Goal: Task Accomplishment & Management: Manage account settings

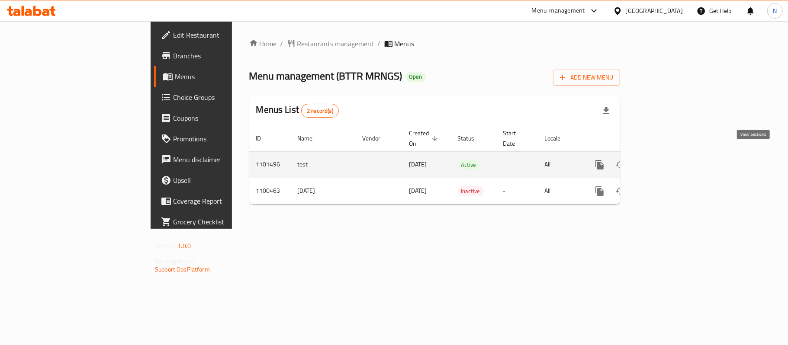
click at [667, 160] on icon "enhanced table" at bounding box center [662, 165] width 10 height 10
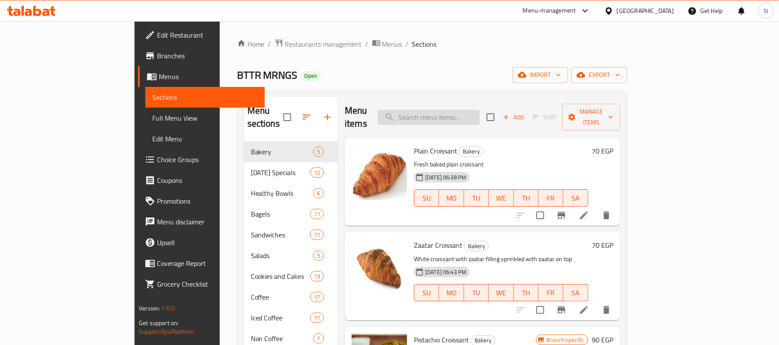
click at [462, 110] on input "search" at bounding box center [429, 117] width 102 height 15
paste input "The Ultimate MRNG"
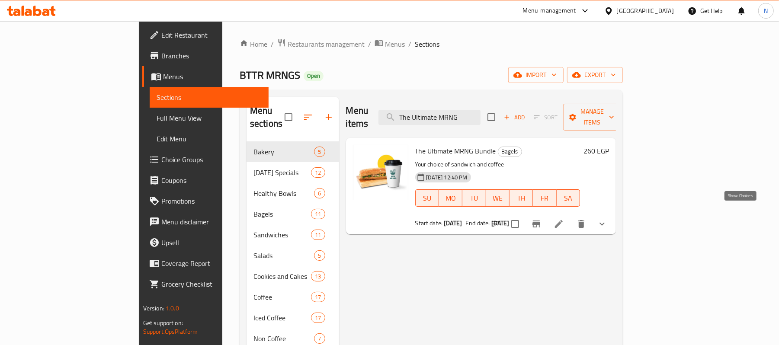
click at [607, 219] on icon "show more" at bounding box center [602, 224] width 10 height 10
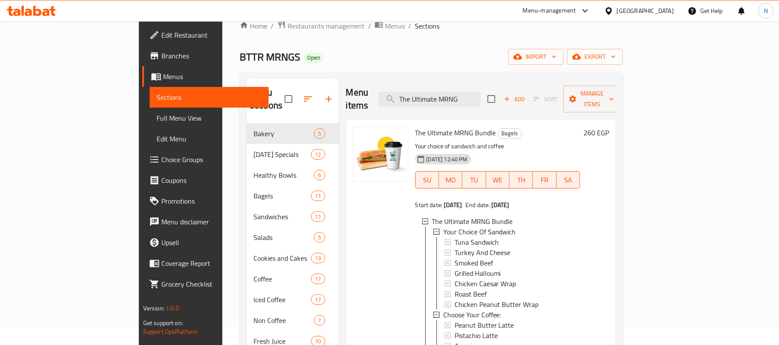
scroll to position [6, 0]
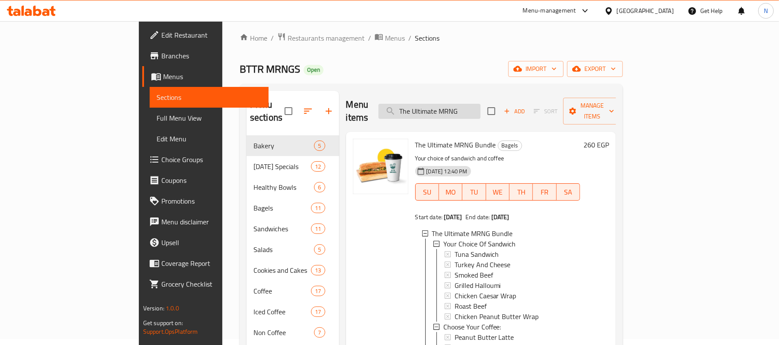
click at [479, 104] on input "The Ultimate MRNG" at bounding box center [430, 111] width 102 height 15
paste input "Morning Bage"
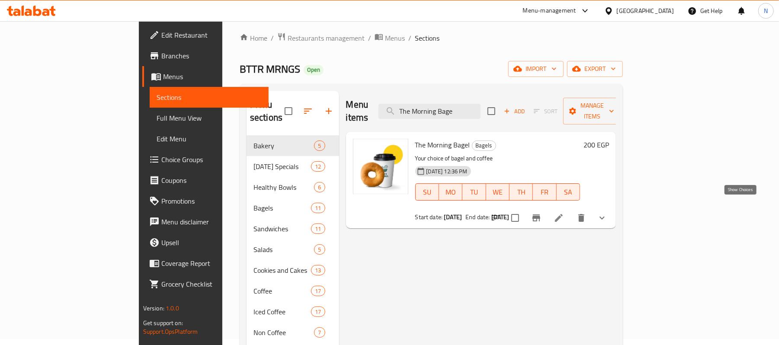
click at [607, 213] on icon "show more" at bounding box center [602, 218] width 10 height 10
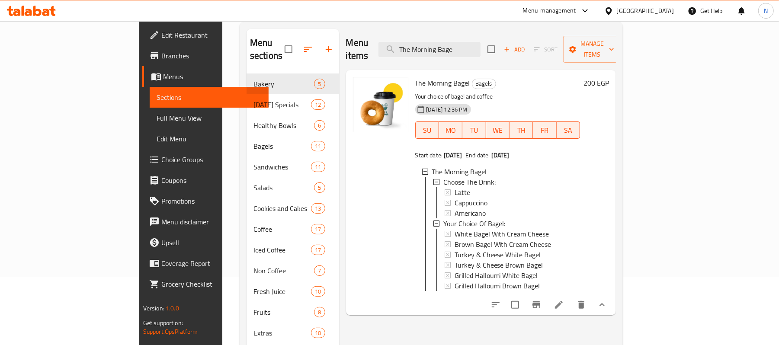
scroll to position [0, 0]
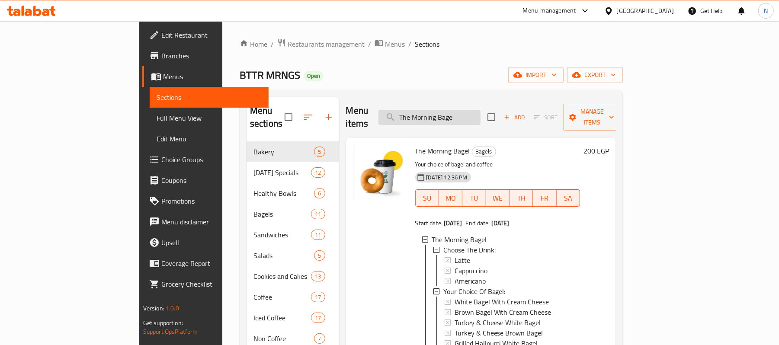
click at [481, 116] on input "The Morning Bage" at bounding box center [430, 117] width 102 height 15
paste input "Sandwich & Coffe"
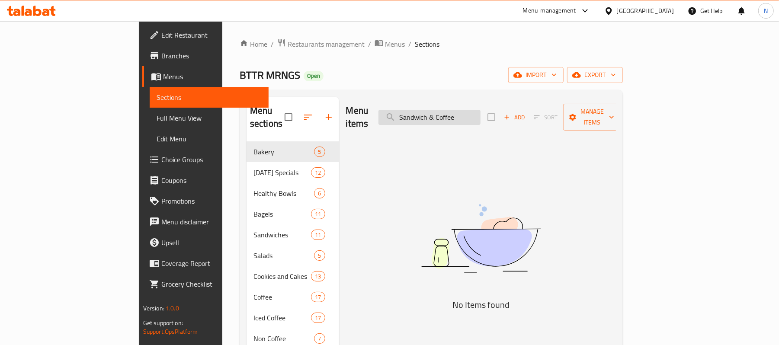
click at [481, 112] on input "Sandwich & Coffee" at bounding box center [430, 117] width 102 height 15
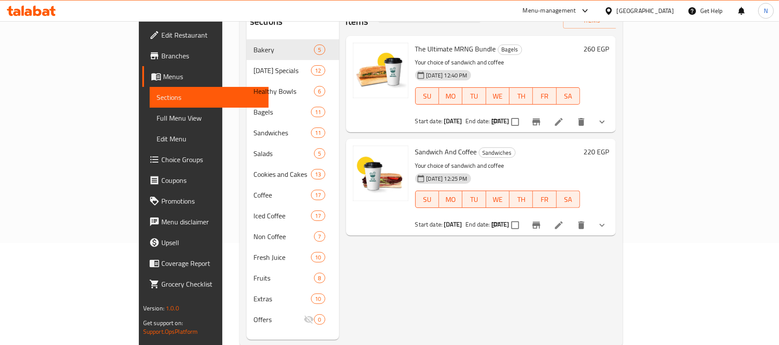
scroll to position [115, 0]
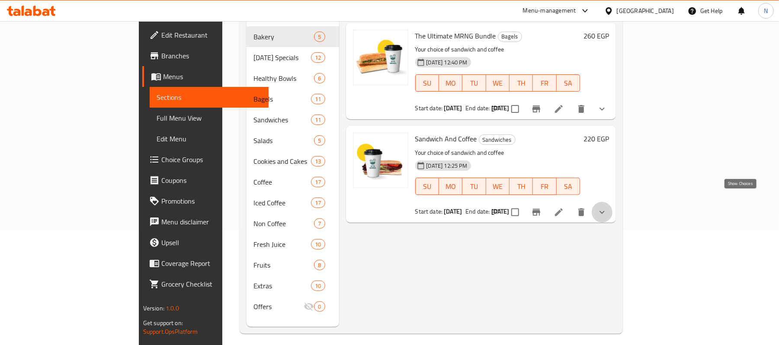
click at [607, 207] on icon "show more" at bounding box center [602, 212] width 10 height 10
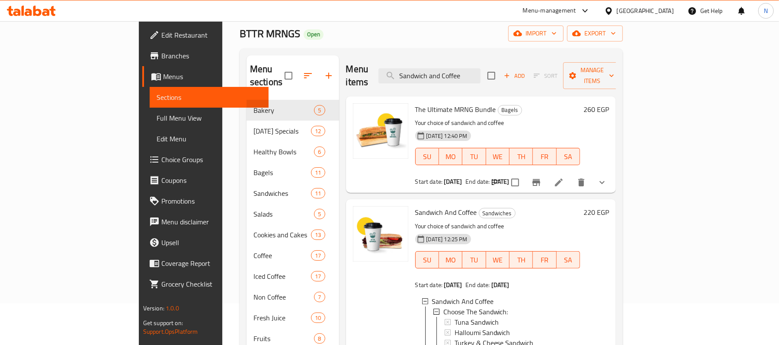
scroll to position [0, 0]
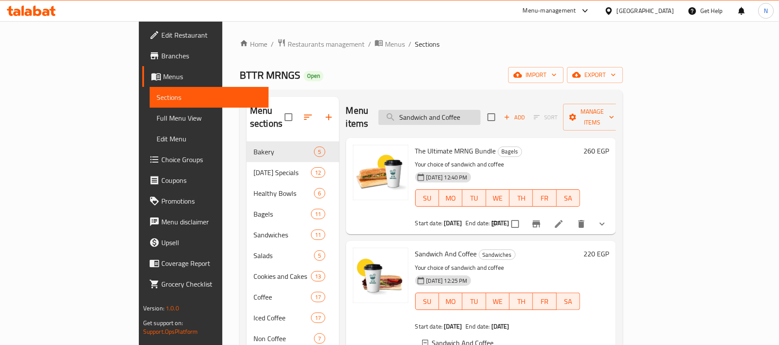
click at [481, 111] on input "Sandwich and Coffee" at bounding box center [430, 117] width 102 height 15
paste input "Latte Month"
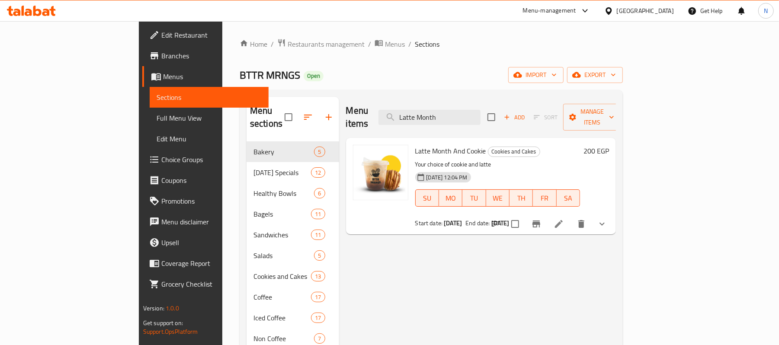
type input "Latte Month"
click at [607, 219] on icon "show more" at bounding box center [602, 224] width 10 height 10
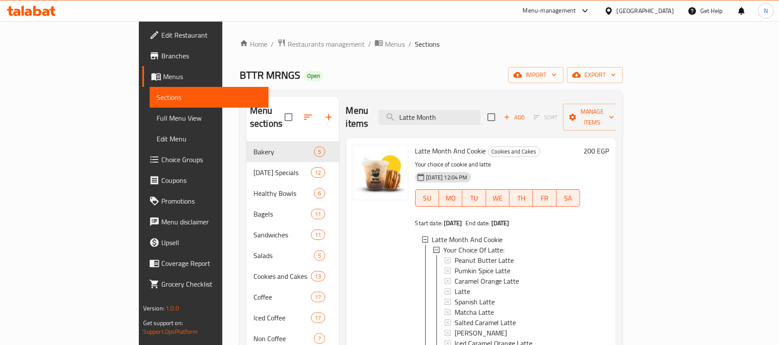
click at [161, 58] on span "Branches" at bounding box center [211, 56] width 101 height 10
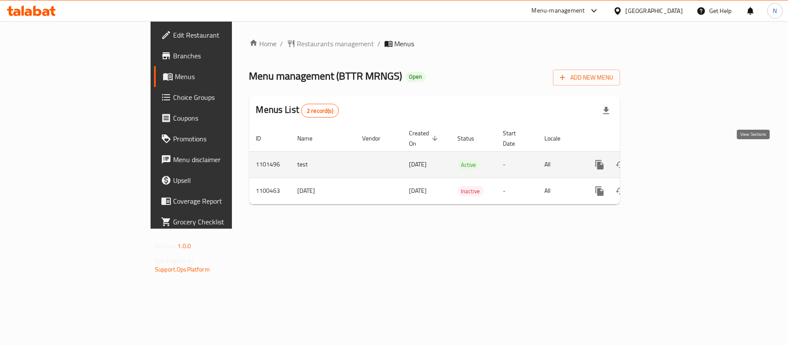
click at [672, 154] on link "enhanced table" at bounding box center [662, 164] width 21 height 21
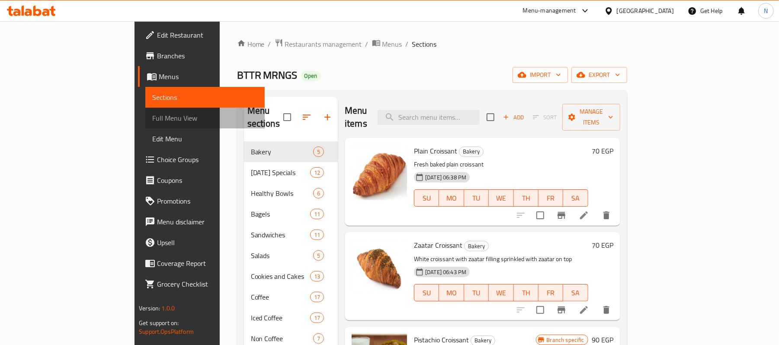
click at [152, 113] on span "Full Menu View" at bounding box center [205, 118] width 106 height 10
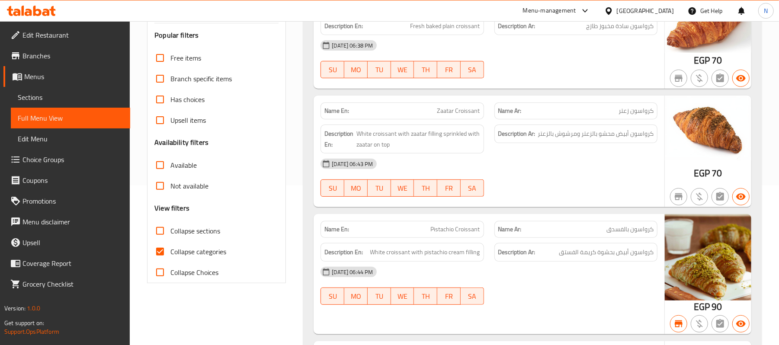
scroll to position [173, 0]
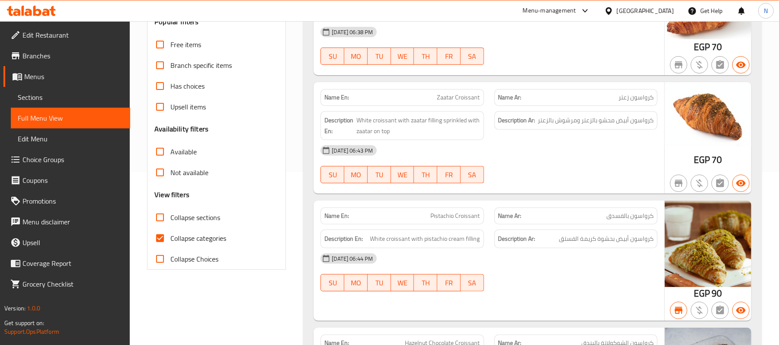
click at [167, 243] on input "Collapse categories" at bounding box center [160, 238] width 21 height 21
checkbox input "false"
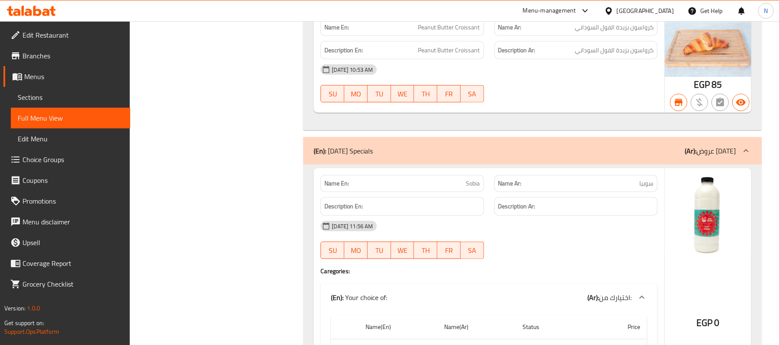
scroll to position [519, 0]
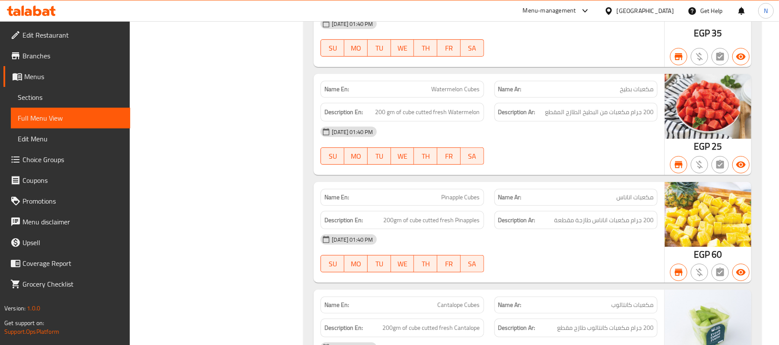
scroll to position [23391, 0]
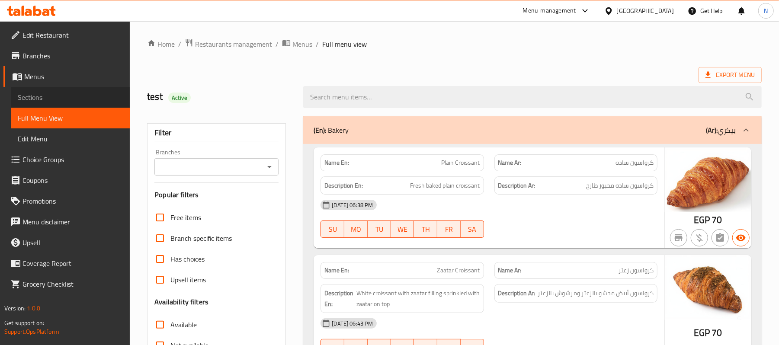
drag, startPoint x: 69, startPoint y: 92, endPoint x: 80, endPoint y: 81, distance: 15.3
click at [69, 92] on span "Sections" at bounding box center [71, 97] width 106 height 10
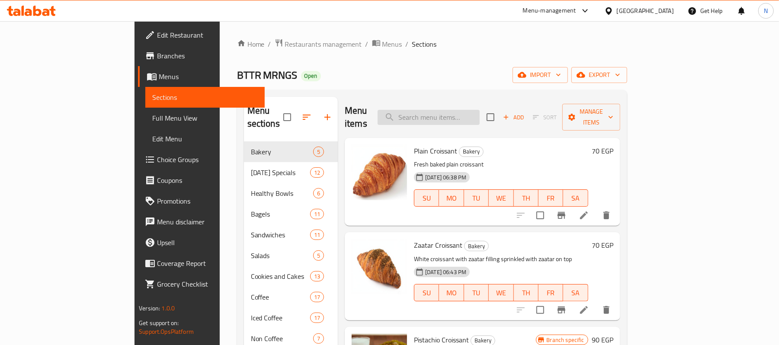
click at [480, 110] on input "search" at bounding box center [429, 117] width 102 height 15
paste input "Latte Month"
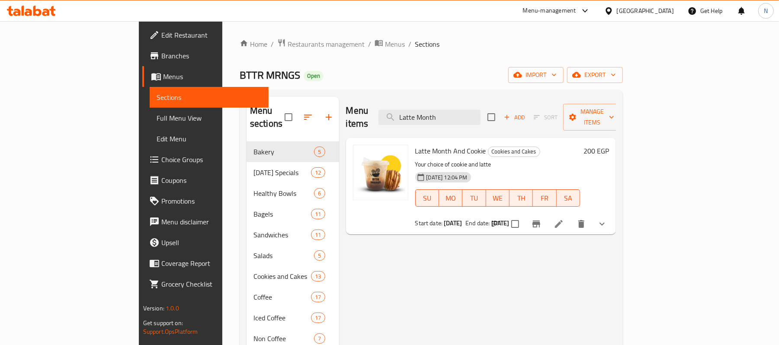
type input "Latte Month"
click at [542, 219] on icon "Branch-specific-item" at bounding box center [536, 224] width 10 height 10
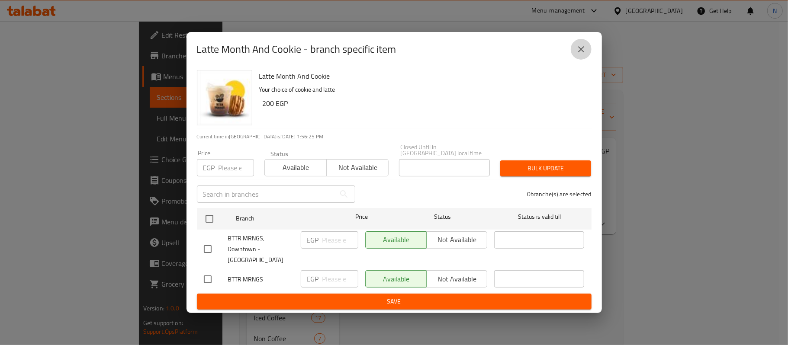
click at [585, 55] on icon "close" at bounding box center [581, 49] width 10 height 10
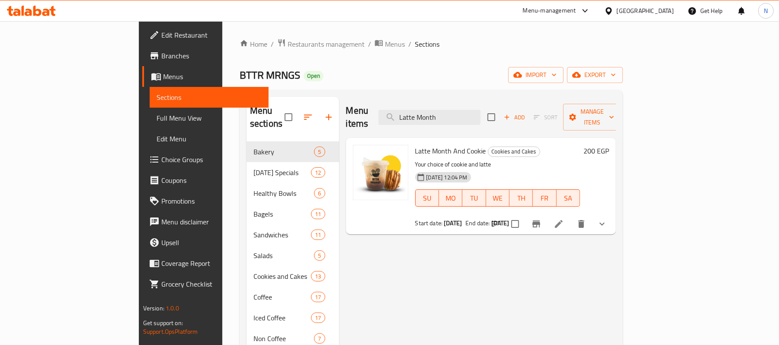
click at [157, 115] on span "Full Menu View" at bounding box center [210, 118] width 106 height 10
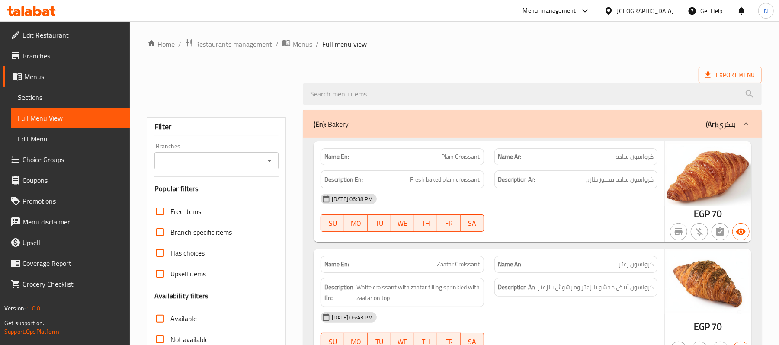
click at [244, 164] on input "Branches" at bounding box center [209, 161] width 105 height 12
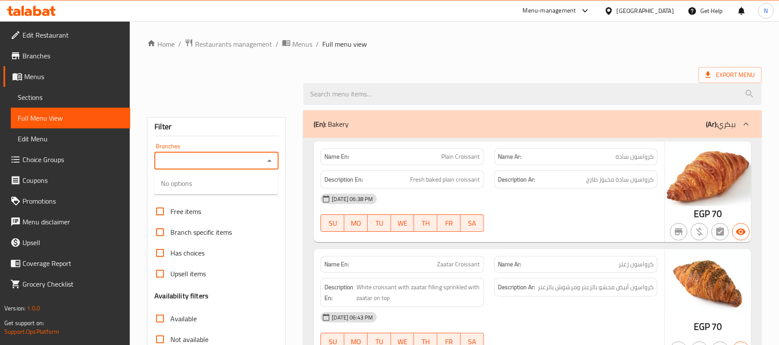
click at [263, 160] on div at bounding box center [268, 161] width 11 height 12
click at [266, 161] on icon "Close" at bounding box center [269, 161] width 10 height 10
click at [272, 160] on icon "Open" at bounding box center [269, 161] width 10 height 10
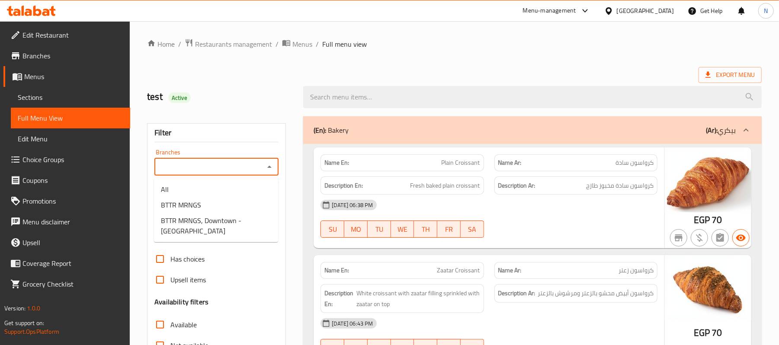
click at [272, 160] on div "Branches" at bounding box center [216, 166] width 124 height 17
click at [234, 203] on li "BTTR MRNGS" at bounding box center [216, 205] width 124 height 16
type input "BTTR MRNGS"
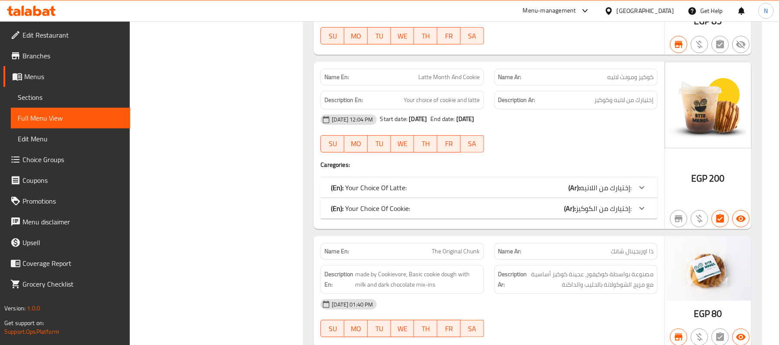
scroll to position [7560, 0]
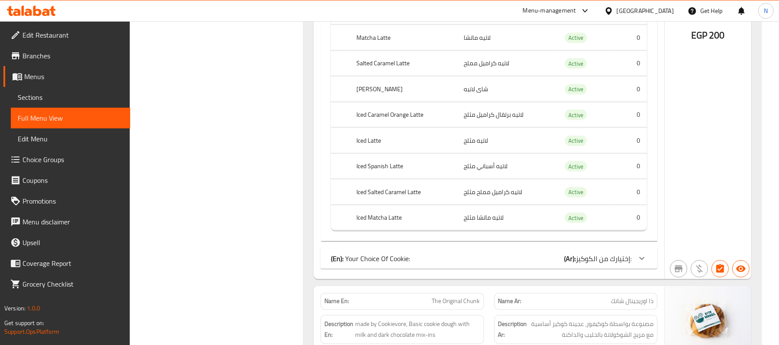
scroll to position [8021, 0]
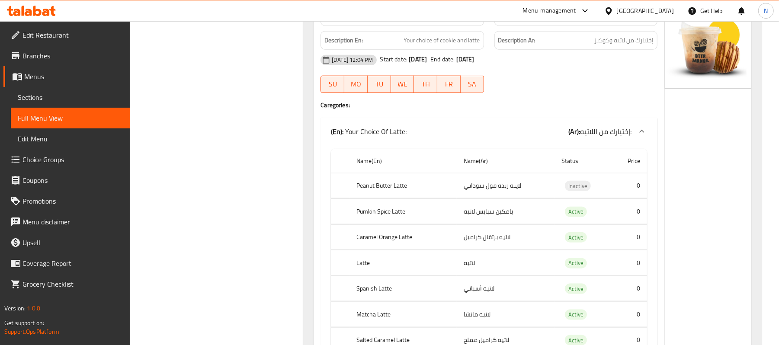
scroll to position [7618, 0]
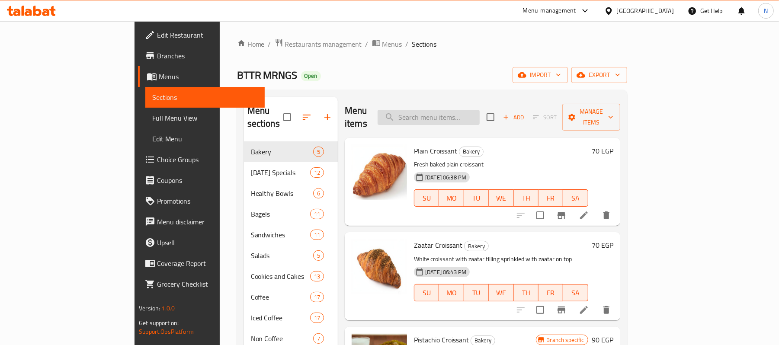
click at [476, 117] on input "search" at bounding box center [429, 117] width 102 height 15
paste input "Latte Month"
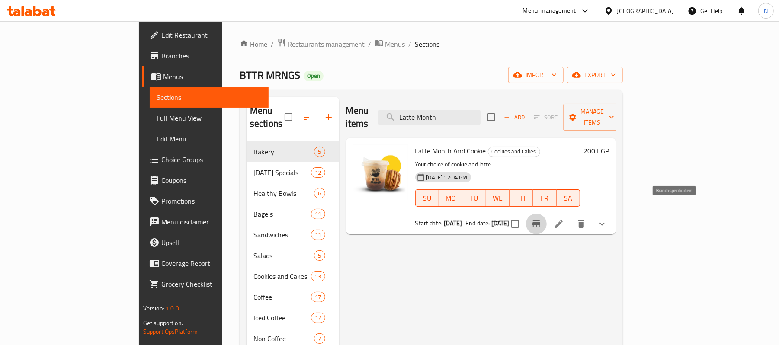
click at [540, 221] on icon "Branch-specific-item" at bounding box center [537, 224] width 8 height 7
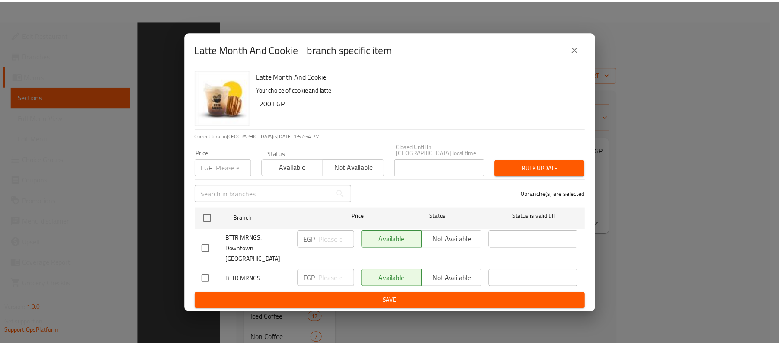
scroll to position [122, 0]
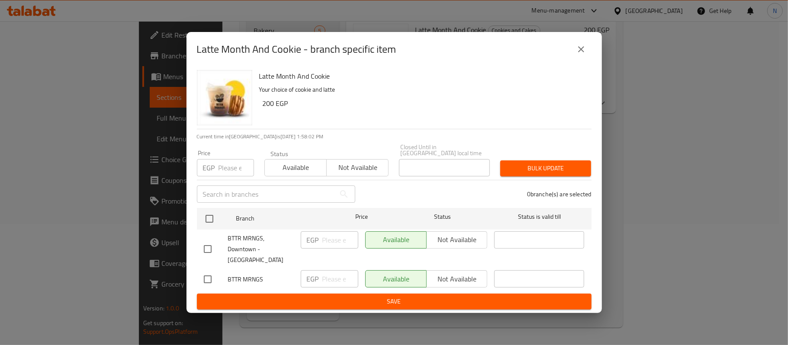
click at [581, 55] on icon "close" at bounding box center [581, 49] width 10 height 10
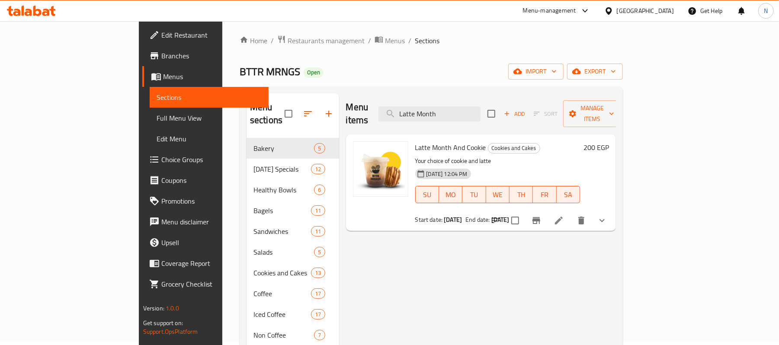
scroll to position [0, 0]
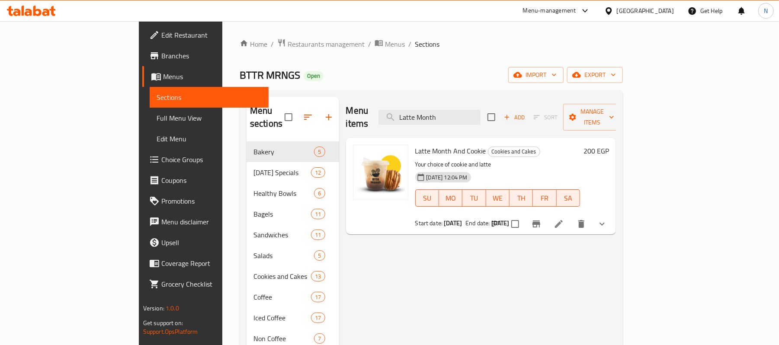
click at [501, 100] on div "Menu items Latte Month Add Sort Manage items" at bounding box center [481, 117] width 270 height 41
click at [481, 119] on input "Latte Month" at bounding box center [430, 117] width 102 height 15
click at [481, 118] on input "Latte Month" at bounding box center [430, 117] width 102 height 15
paste input "Sandwich & Coffee"
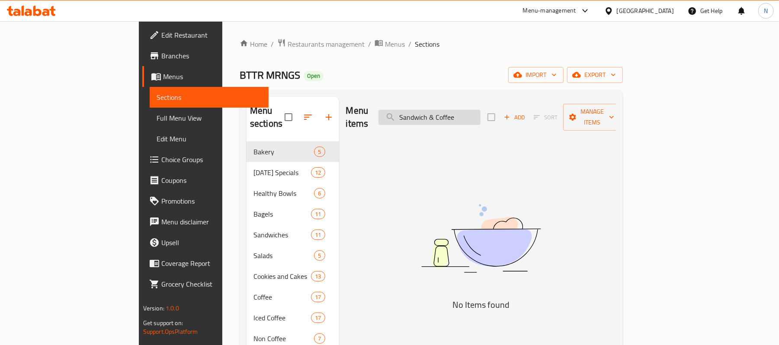
click at [481, 111] on input "Sandwich & Coffee" at bounding box center [430, 117] width 102 height 15
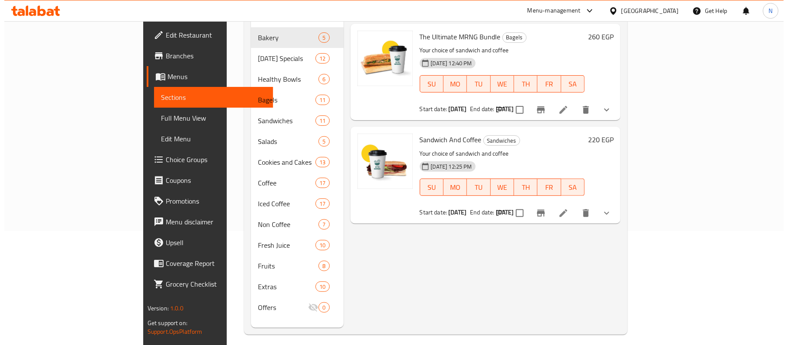
scroll to position [115, 0]
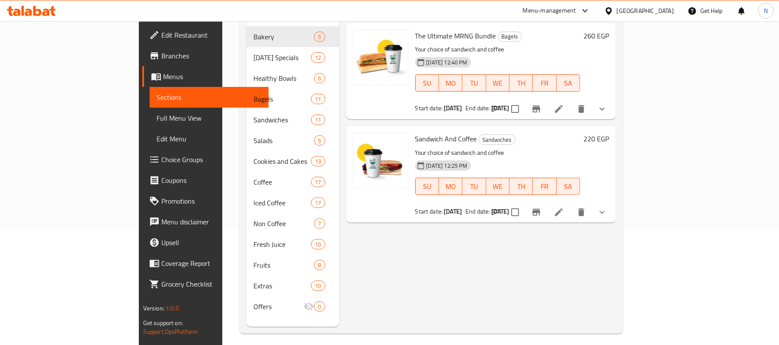
click at [540, 209] on icon "Branch-specific-item" at bounding box center [537, 212] width 8 height 7
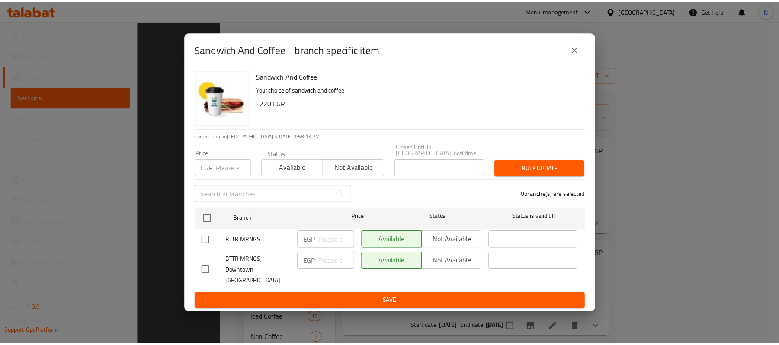
scroll to position [122, 0]
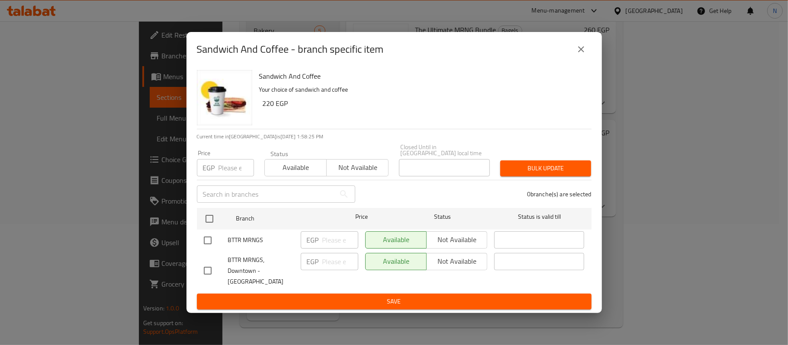
click at [578, 52] on icon "close" at bounding box center [581, 49] width 6 height 6
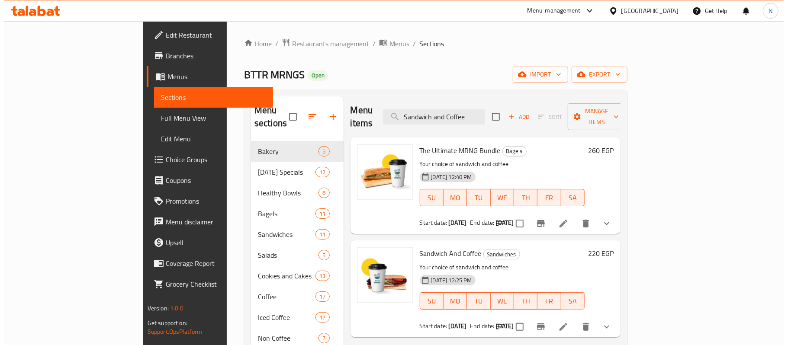
scroll to position [0, 0]
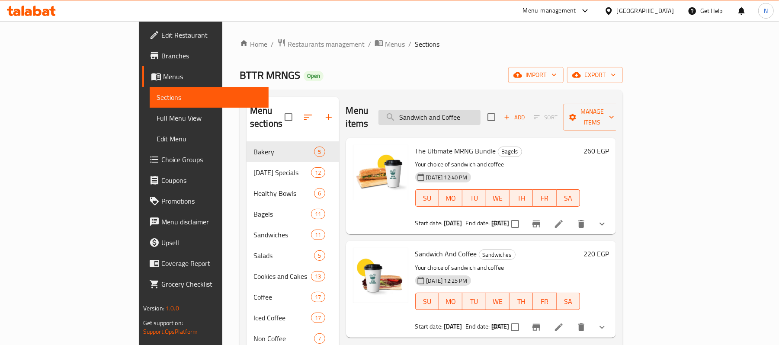
click at [481, 110] on input "Sandwich and Coffee" at bounding box center [430, 117] width 102 height 15
paste input "The Morning Bag"
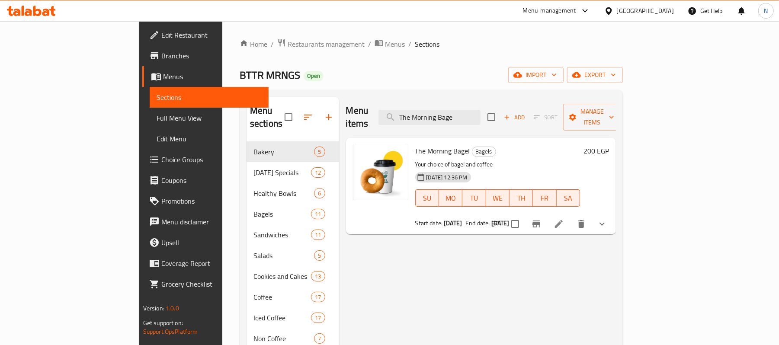
click at [540, 221] on icon "Branch-specific-item" at bounding box center [537, 224] width 8 height 7
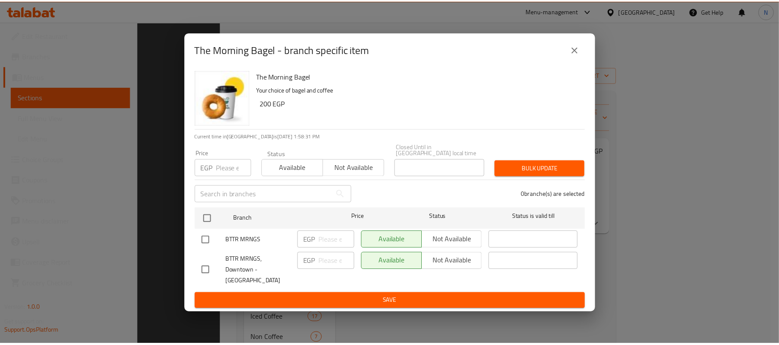
scroll to position [122, 0]
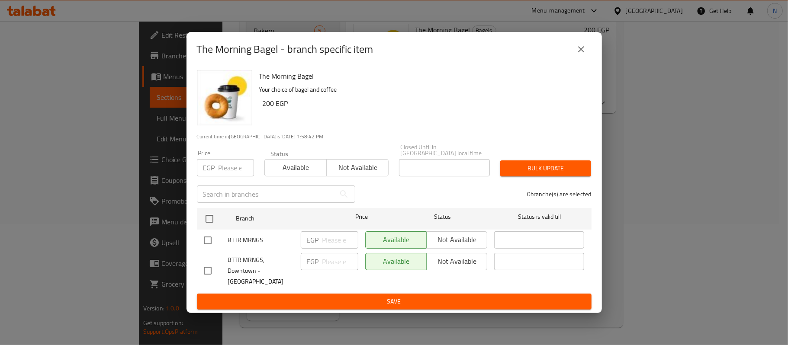
click at [582, 55] on icon "close" at bounding box center [581, 49] width 10 height 10
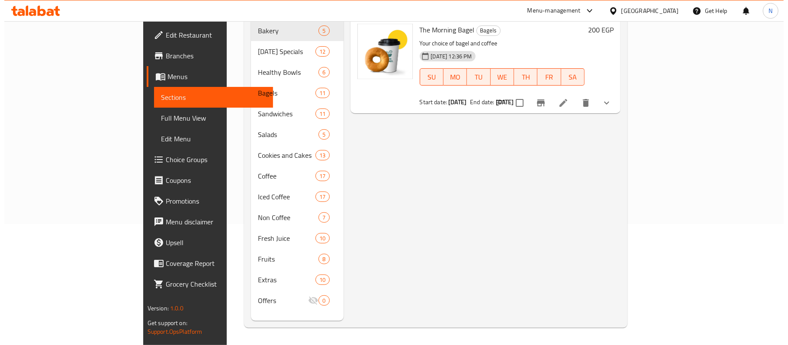
scroll to position [0, 0]
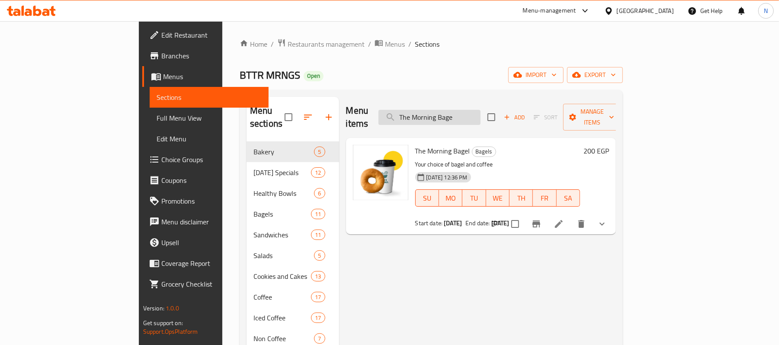
click at [481, 113] on input "The Morning Bage" at bounding box center [430, 117] width 102 height 15
paste input "Ultimate MRNG B"
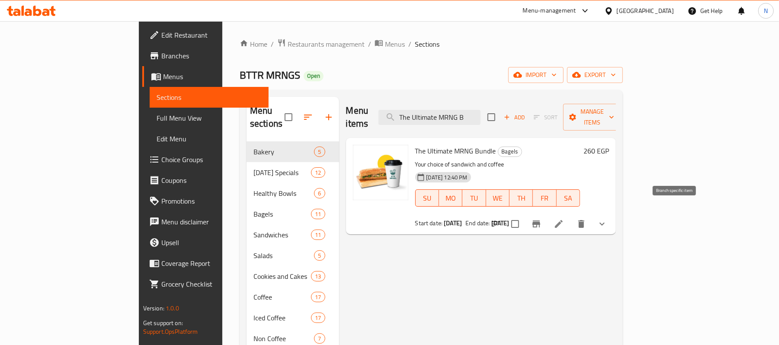
click at [540, 221] on icon "Branch-specific-item" at bounding box center [537, 224] width 8 height 7
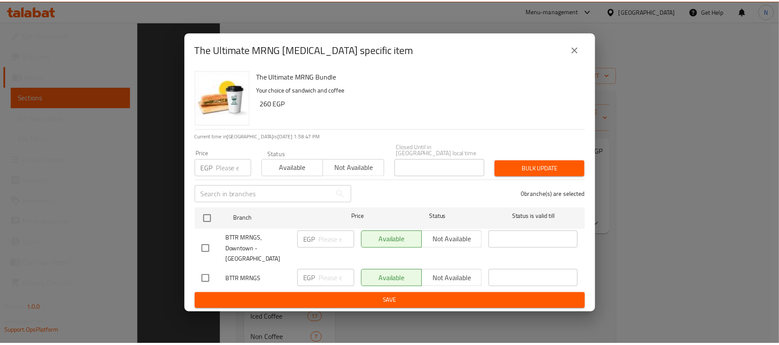
scroll to position [122, 0]
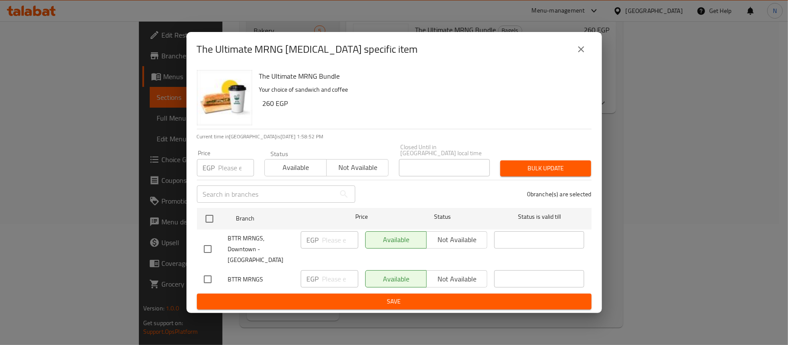
click at [583, 52] on icon "close" at bounding box center [581, 49] width 6 height 6
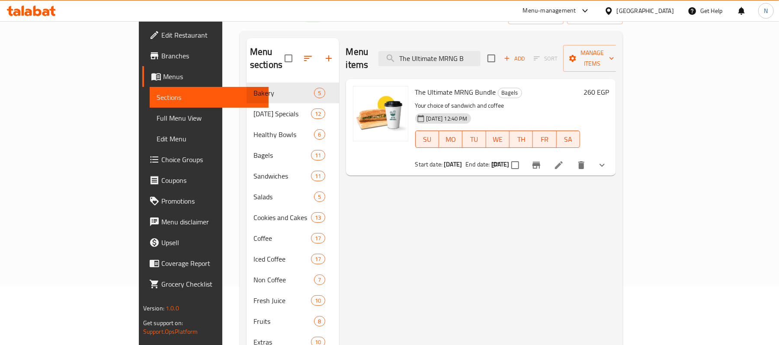
scroll to position [0, 0]
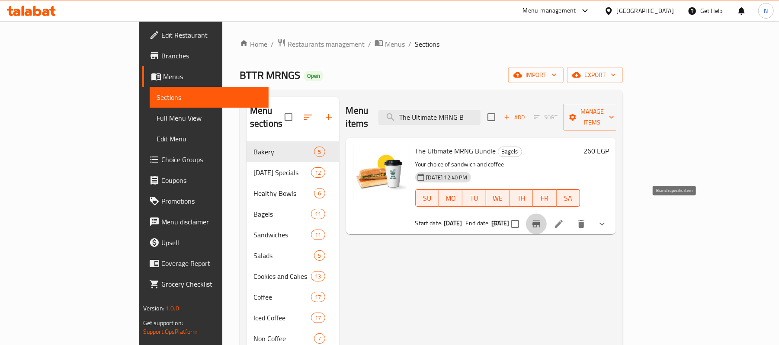
click at [540, 221] on icon "Branch-specific-item" at bounding box center [537, 224] width 8 height 7
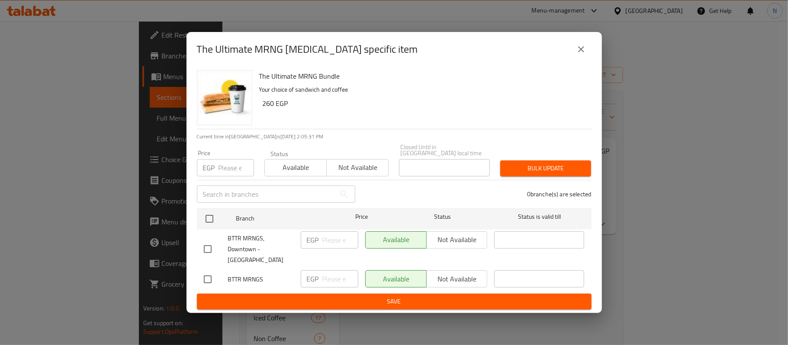
click at [643, 137] on div "The Ultimate MRNG Bundle - branch specific item The Ultimate MRNG Bundle Your c…" at bounding box center [394, 172] width 788 height 345
click at [572, 54] on button "close" at bounding box center [581, 49] width 21 height 21
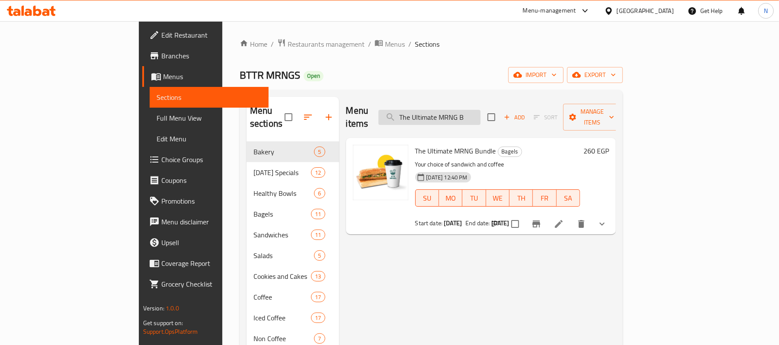
click at [473, 110] on input "The Ultimate MRNG B" at bounding box center [430, 117] width 102 height 15
paste input "Latte Month"
click at [473, 113] on input "Latte Month" at bounding box center [430, 117] width 102 height 15
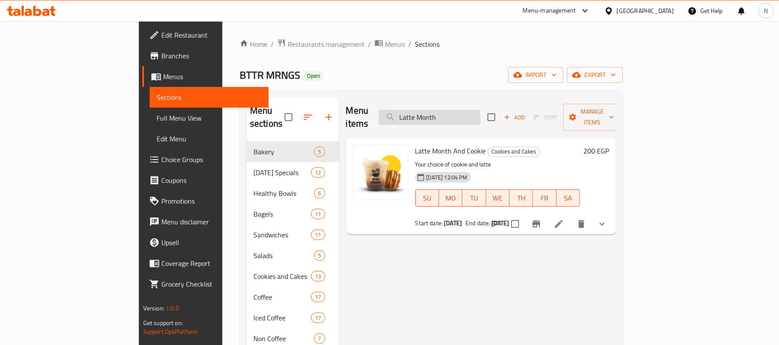
click at [473, 113] on input "Latte Month" at bounding box center [430, 117] width 102 height 15
paste input "Sandwich & Coffe"
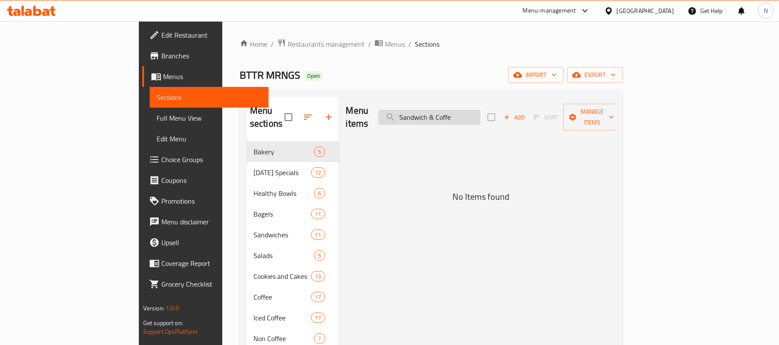
click at [481, 110] on input "Sandwich & Coffe" at bounding box center [430, 117] width 102 height 15
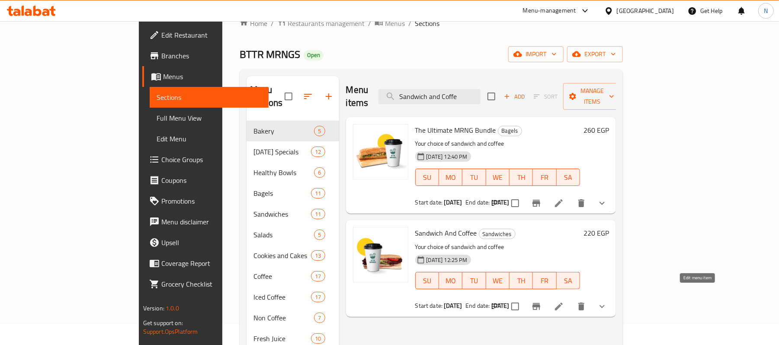
scroll to position [58, 0]
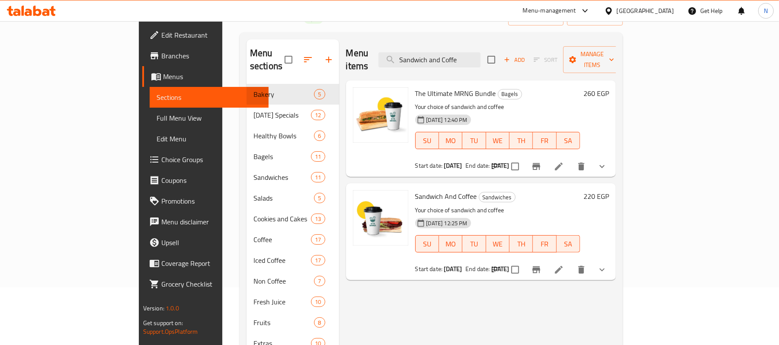
click at [616, 305] on div "Menu items Sandwich and Coffe Add Sort Manage items The Ultimate MRNG Bundle Ba…" at bounding box center [477, 211] width 277 height 345
click at [481, 54] on input "Sandwich and Coffe" at bounding box center [430, 59] width 102 height 15
paste input "The Morning Bag"
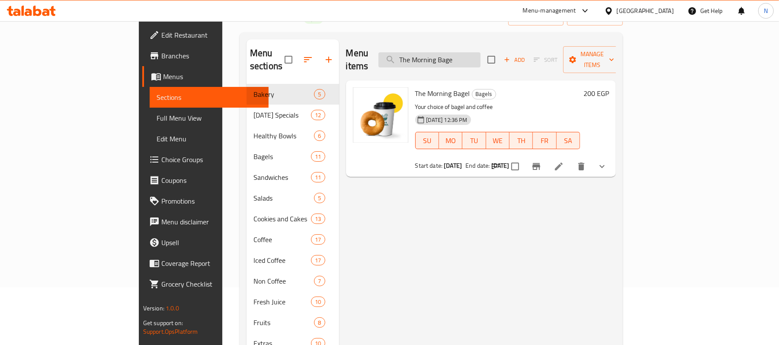
click at [469, 53] on input "The Morning Bage" at bounding box center [430, 59] width 102 height 15
paste input "Ultimate MRNG"
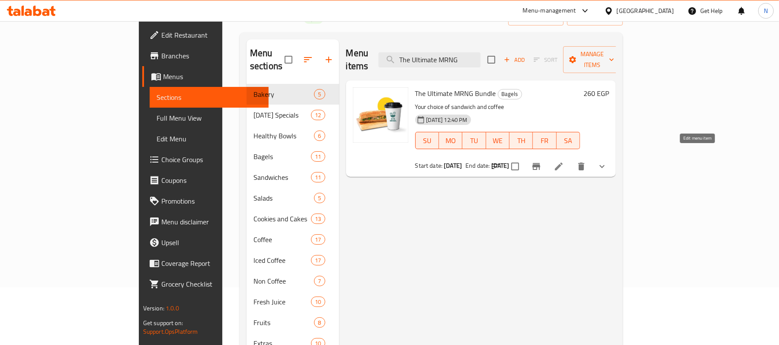
type input "The Ultimate MRNG"
click at [564, 161] on icon at bounding box center [559, 166] width 10 height 10
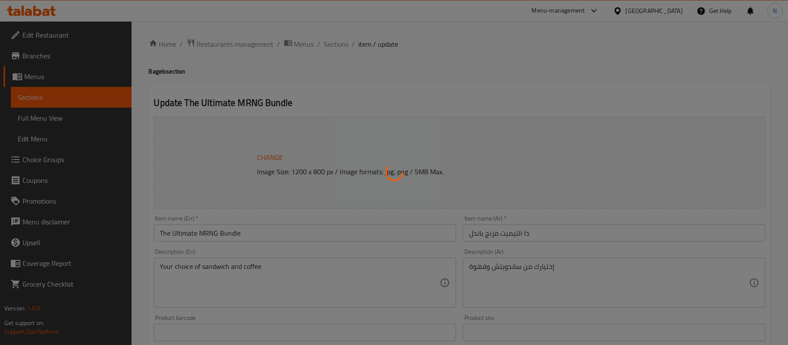
type input "اختيارك من الساندوتش"
type input "1"
type input "إختر قهوتك:"
type input "1"
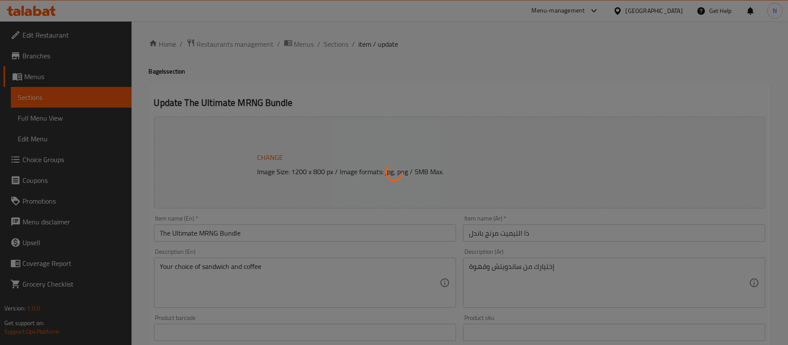
type input "1"
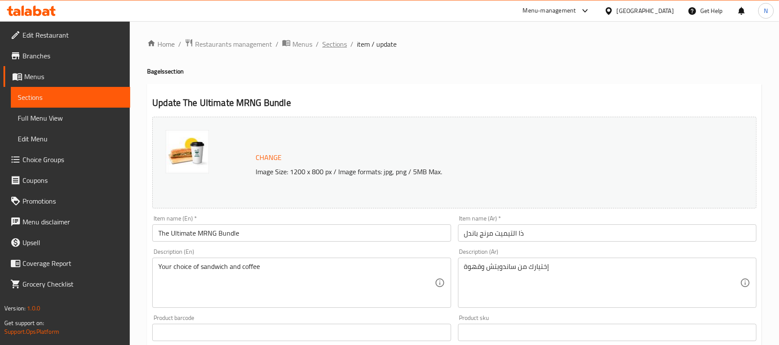
click at [327, 40] on span "Sections" at bounding box center [334, 44] width 25 height 10
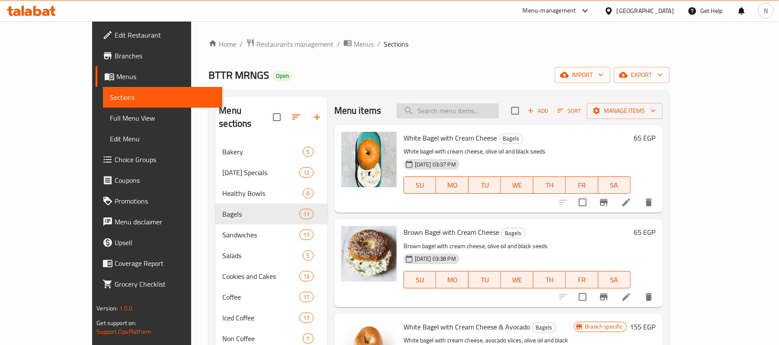
click at [478, 112] on input "search" at bounding box center [448, 110] width 102 height 15
paste input "Latte Month"
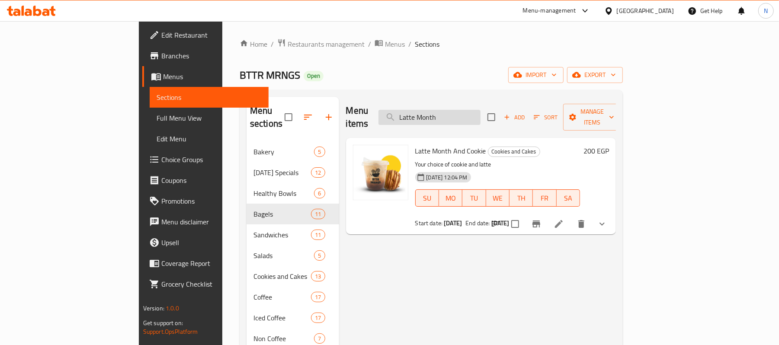
click at [478, 110] on input "Latte Month" at bounding box center [430, 117] width 102 height 15
paste input "Sandwich"
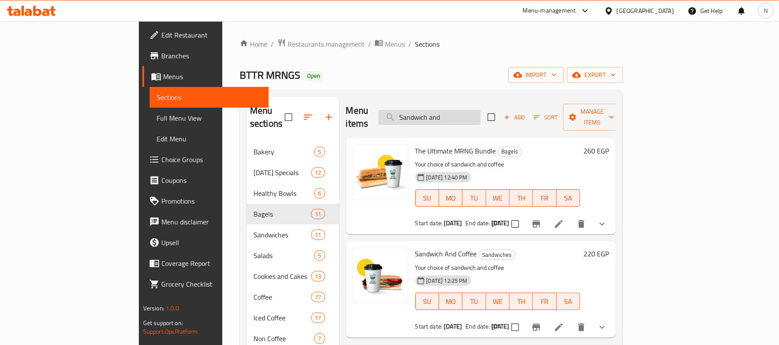
click at [481, 112] on input "Sandwich and" at bounding box center [430, 117] width 102 height 15
paste input "The Morning Bage"
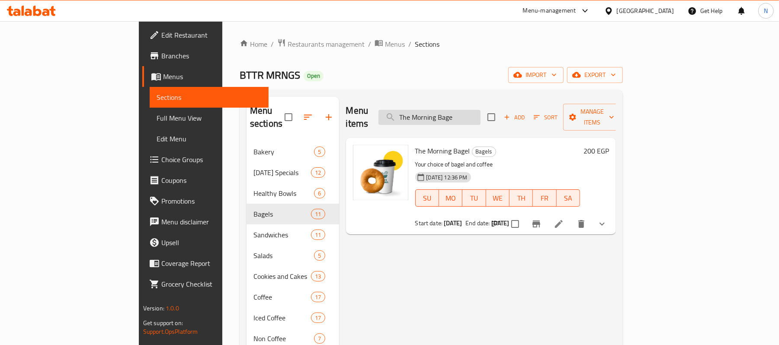
click at [472, 110] on input "The Morning Bage" at bounding box center [430, 117] width 102 height 15
paste input "Ultimate MRNG"
click at [481, 113] on input "The Ultimate MRNG" at bounding box center [430, 117] width 102 height 15
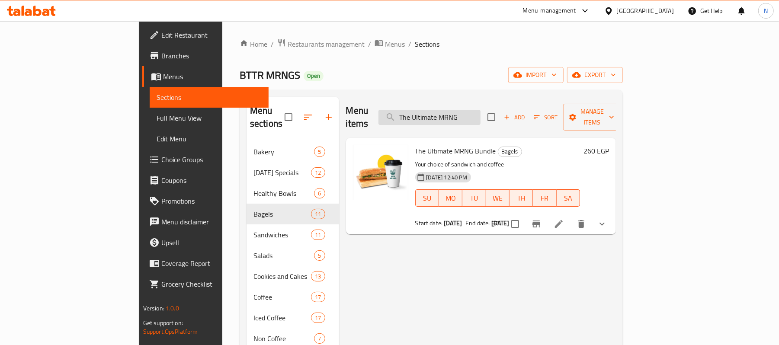
click at [481, 113] on input "The Ultimate MRNG" at bounding box center [430, 117] width 102 height 15
paste input "Morning Bagel"
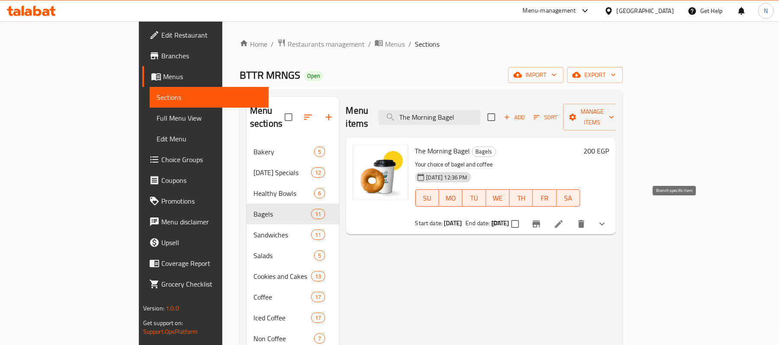
click at [540, 221] on icon "Branch-specific-item" at bounding box center [537, 224] width 8 height 7
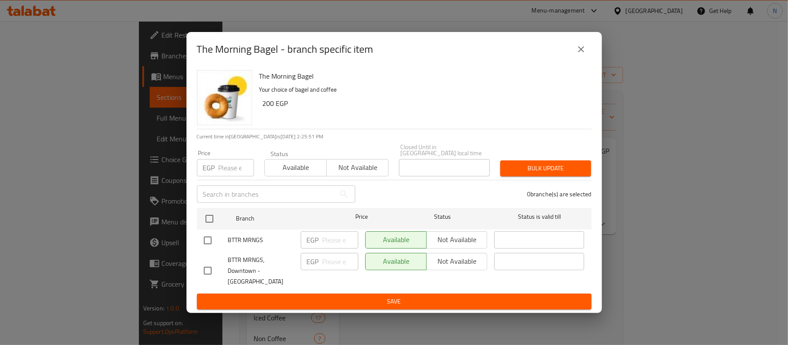
click at [587, 58] on button "close" at bounding box center [581, 49] width 21 height 21
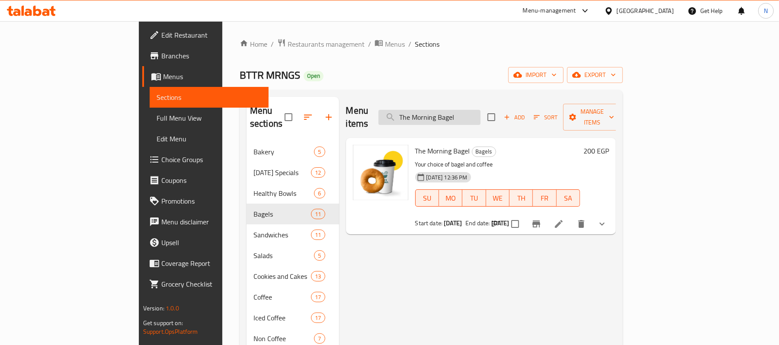
click at [481, 116] on input "The Morning Bagel" at bounding box center [430, 117] width 102 height 15
paste input "Sandwich"
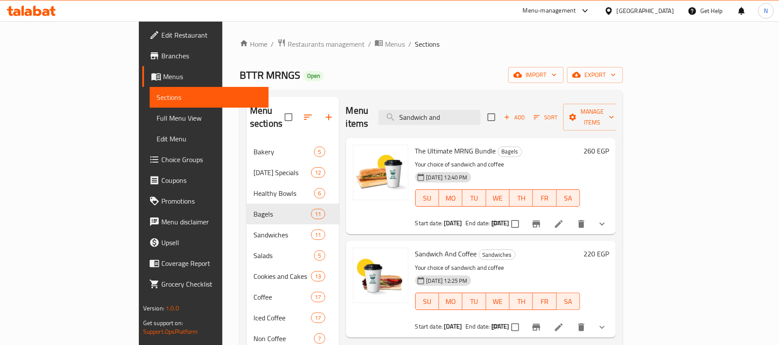
scroll to position [58, 0]
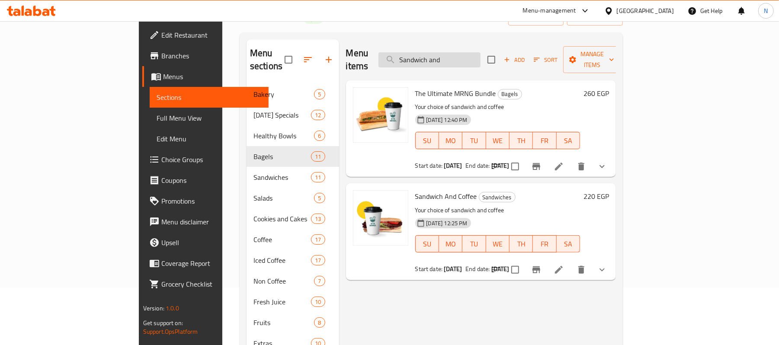
click at [481, 52] on input "Sandwich and" at bounding box center [430, 59] width 102 height 15
paste input "Latte Mont"
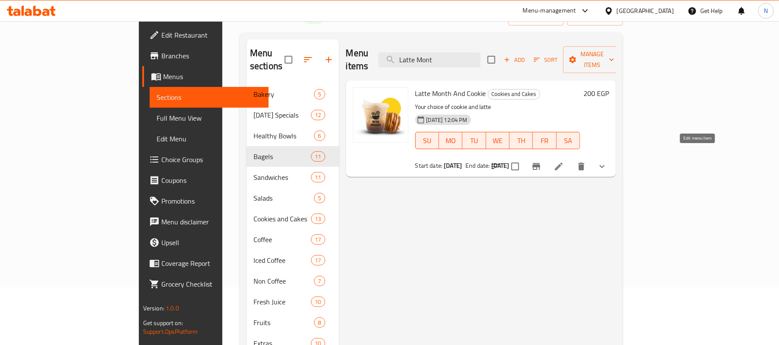
type input "Latte Mont"
click at [564, 161] on icon at bounding box center [559, 166] width 10 height 10
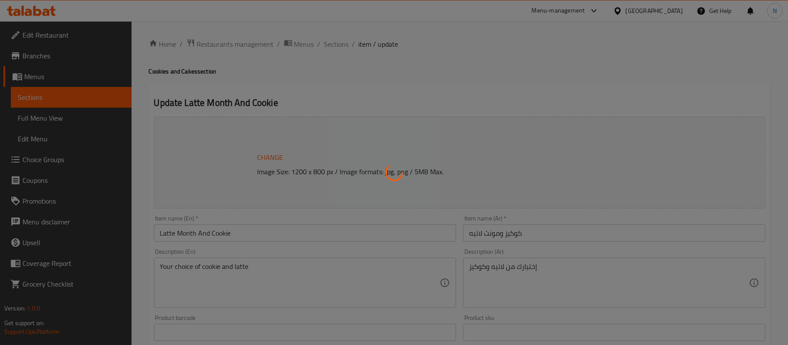
type input "إختيارك من اللاتيه:"
type input "1"
type input "إختيارك من الكوكيز:"
type input "1"
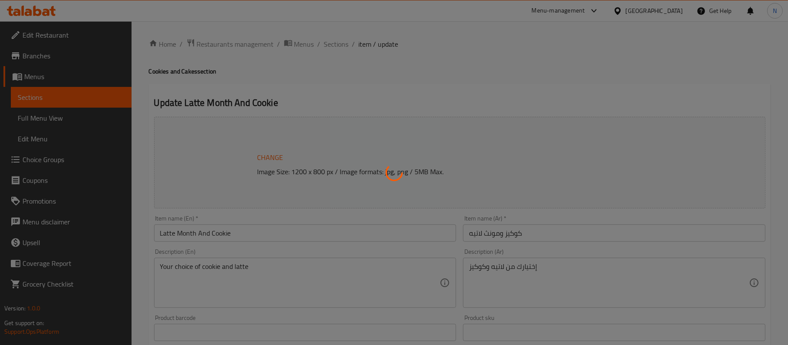
type input "1"
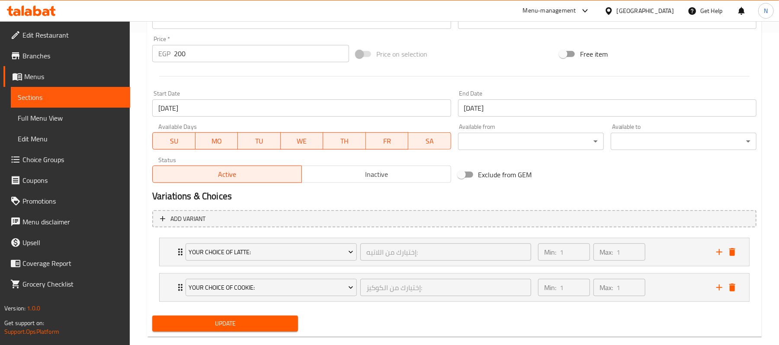
scroll to position [329, 0]
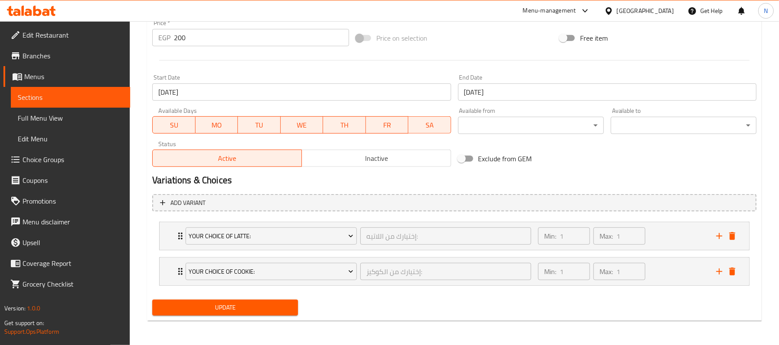
click at [527, 89] on input "28-02-2027" at bounding box center [607, 91] width 299 height 17
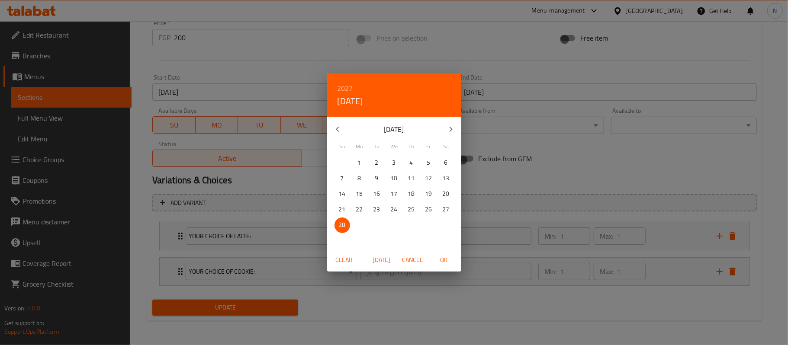
click at [336, 131] on icon "button" at bounding box center [337, 129] width 10 height 10
click at [342, 241] on p "31" at bounding box center [342, 240] width 7 height 11
click at [441, 260] on span "OK" at bounding box center [443, 260] width 21 height 11
type input "[DATE]"
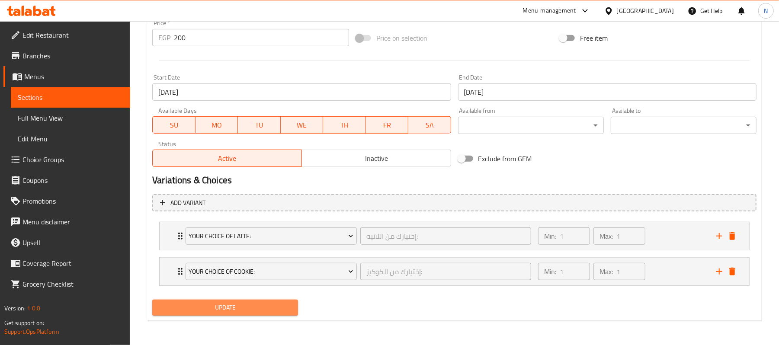
click at [266, 309] on span "Update" at bounding box center [225, 307] width 132 height 11
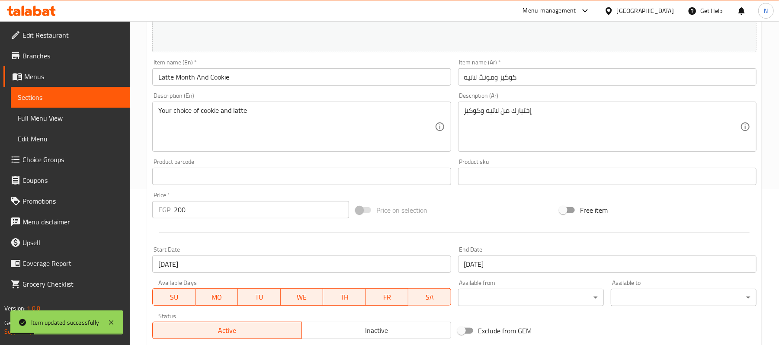
scroll to position [99, 0]
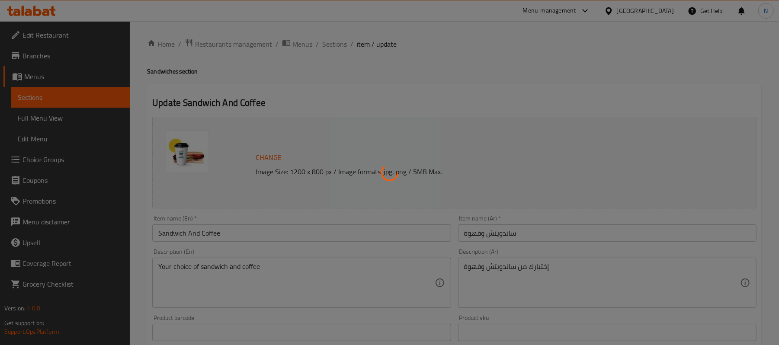
type input "إختر الساندويتش:"
type input "1"
type input "إختر المشروب:"
type input "1"
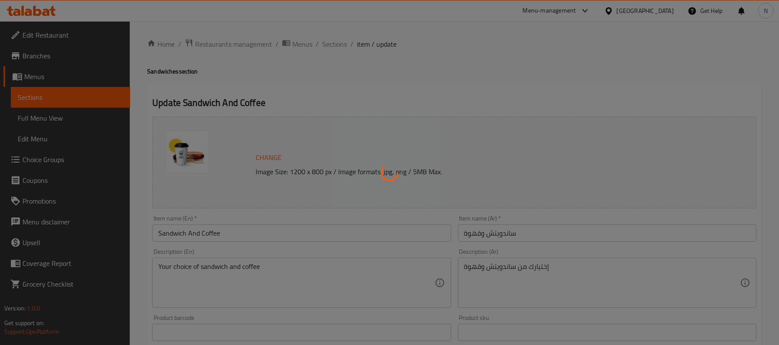
type input "1"
type input "إختيارك من اللاتيه:"
type input "1"
type input "إختيارك من الكوكيز:"
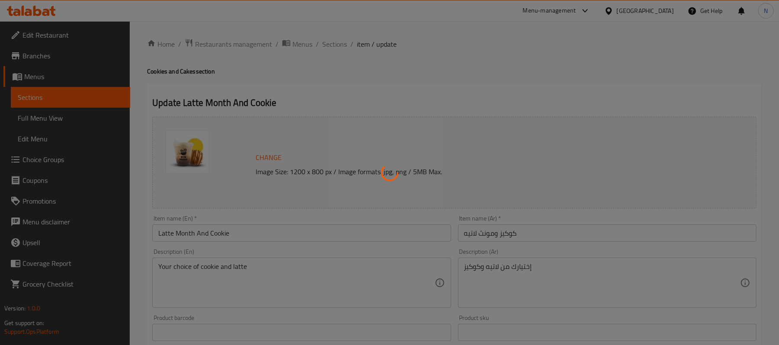
type input "1"
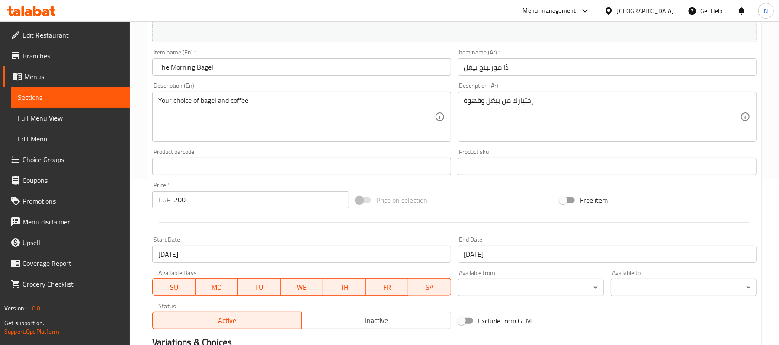
scroll to position [58, 0]
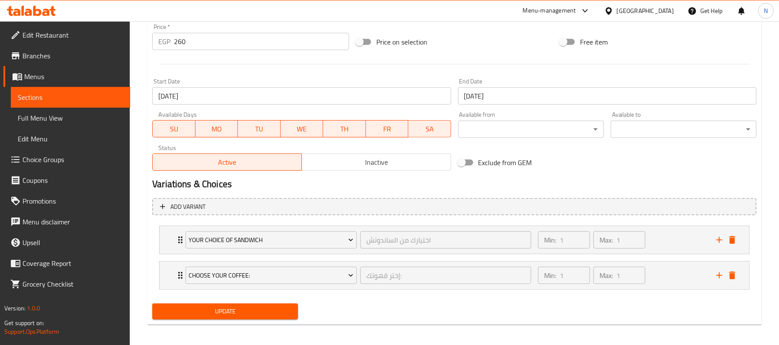
scroll to position [329, 0]
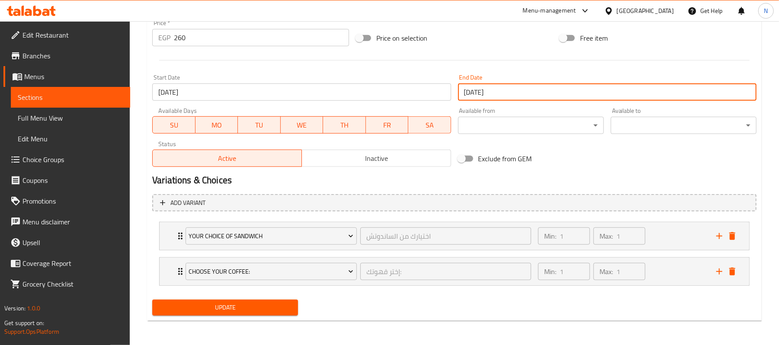
click at [503, 90] on input "[DATE]" at bounding box center [607, 91] width 299 height 17
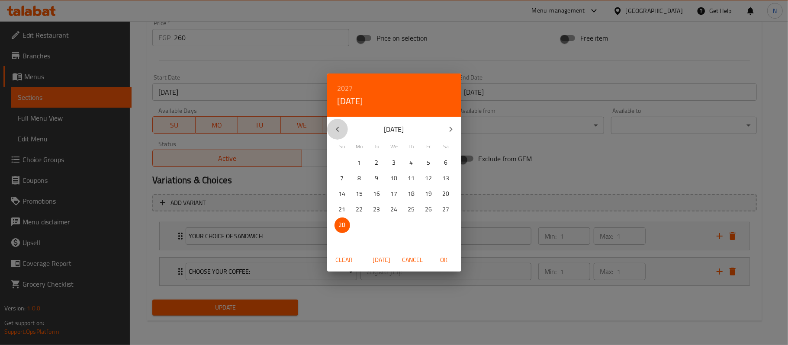
click at [341, 128] on icon "button" at bounding box center [337, 129] width 10 height 10
click at [338, 240] on span "31" at bounding box center [342, 240] width 16 height 11
click at [445, 264] on span "OK" at bounding box center [443, 260] width 21 height 11
type input "[DATE]"
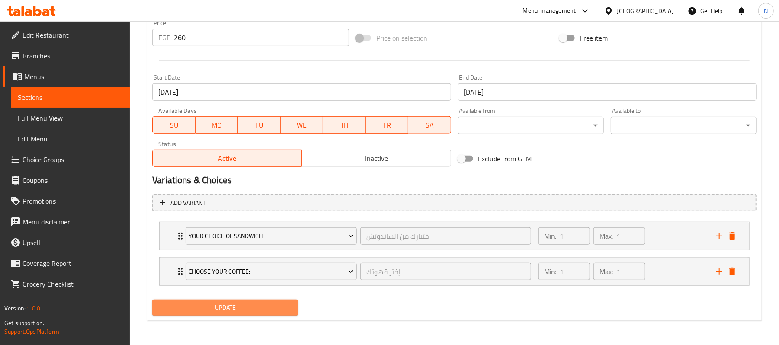
click at [254, 314] on button "Update" at bounding box center [225, 308] width 146 height 16
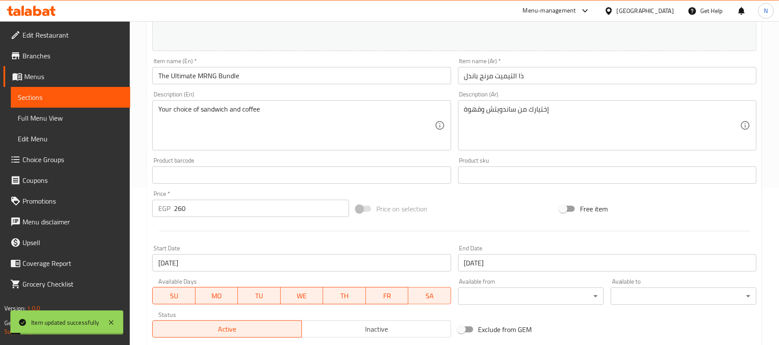
scroll to position [156, 0]
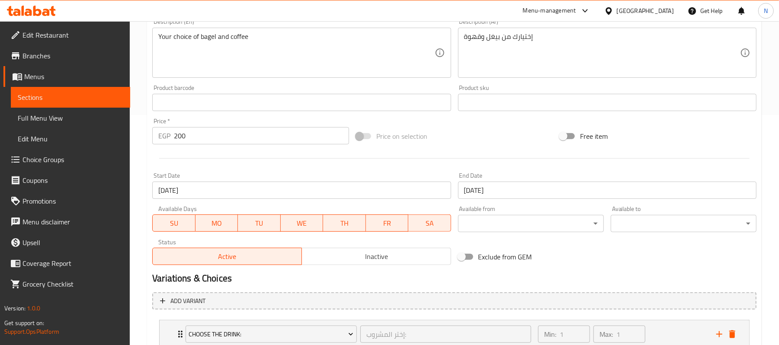
scroll to position [231, 0]
click at [504, 191] on input "[DATE]" at bounding box center [607, 189] width 299 height 17
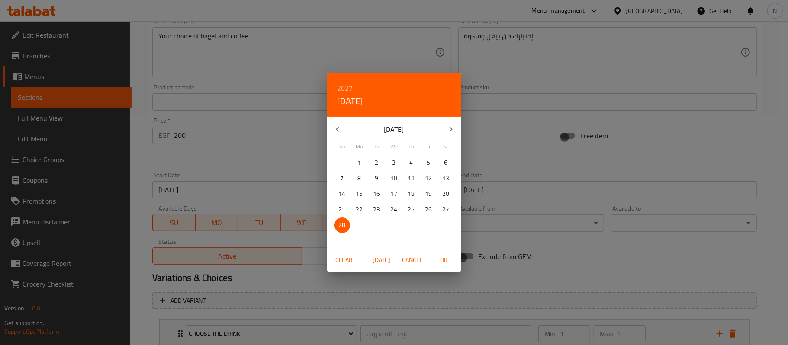
click at [338, 127] on icon "button" at bounding box center [337, 129] width 10 height 10
click at [343, 238] on p "31" at bounding box center [342, 240] width 7 height 11
click at [442, 260] on span "OK" at bounding box center [443, 260] width 21 height 11
type input "[DATE]"
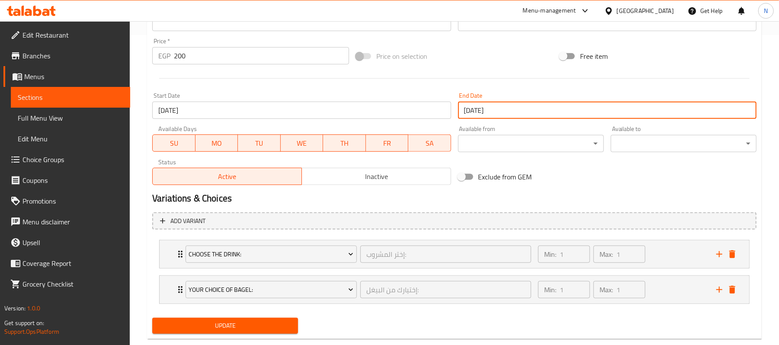
scroll to position [329, 0]
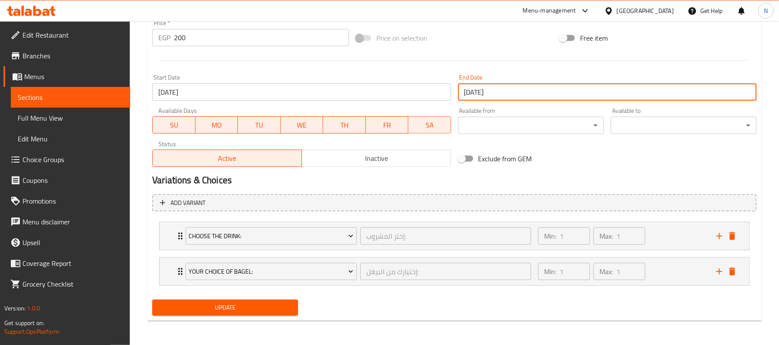
click at [265, 305] on span "Update" at bounding box center [225, 307] width 132 height 11
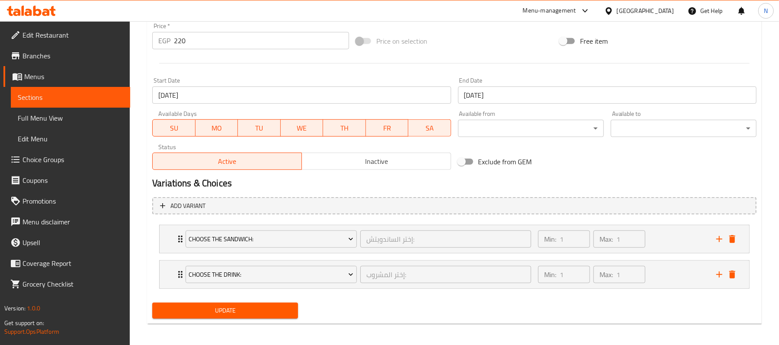
scroll to position [329, 0]
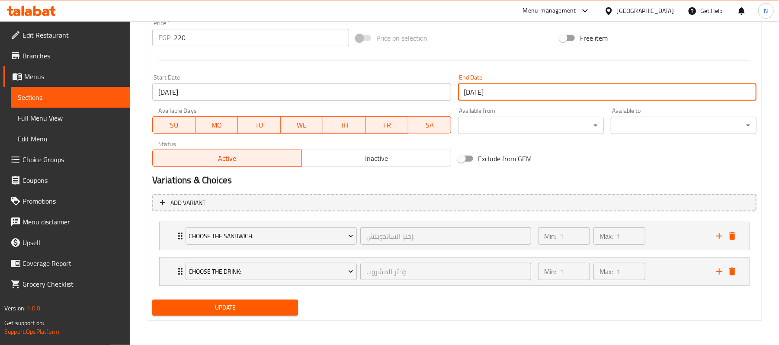
click at [539, 92] on input "[DATE]" at bounding box center [607, 91] width 299 height 17
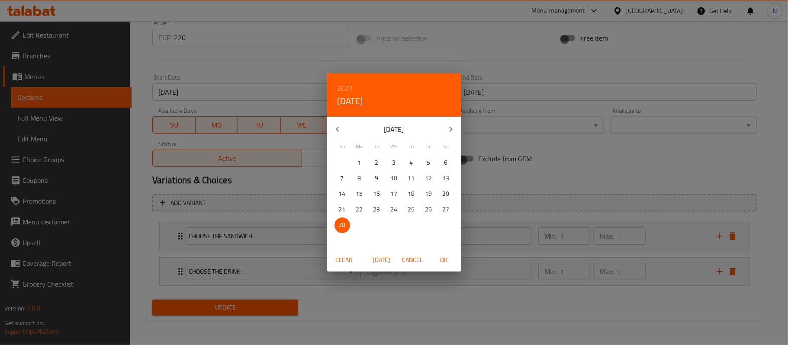
click at [340, 127] on icon "button" at bounding box center [337, 129] width 10 height 10
click at [345, 243] on span "31" at bounding box center [342, 240] width 16 height 11
click at [444, 263] on span "OK" at bounding box center [443, 260] width 21 height 11
type input "[DATE]"
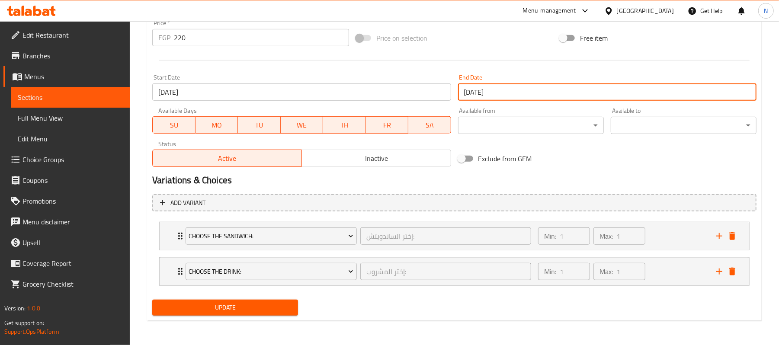
drag, startPoint x: 244, startPoint y: 305, endPoint x: 256, endPoint y: 311, distance: 13.5
click at [244, 305] on span "Update" at bounding box center [225, 307] width 132 height 11
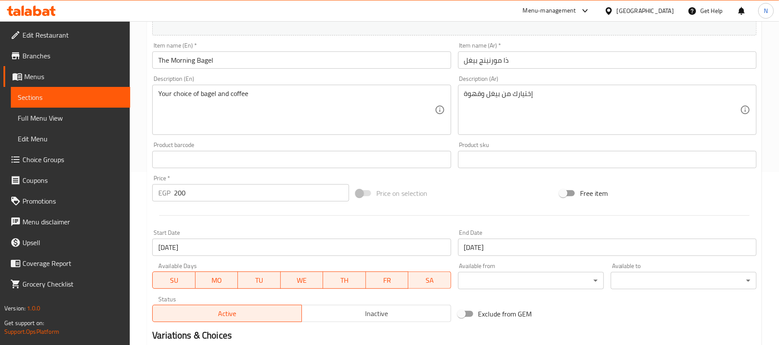
scroll to position [231, 0]
